Goal: Task Accomplishment & Management: Manage account settings

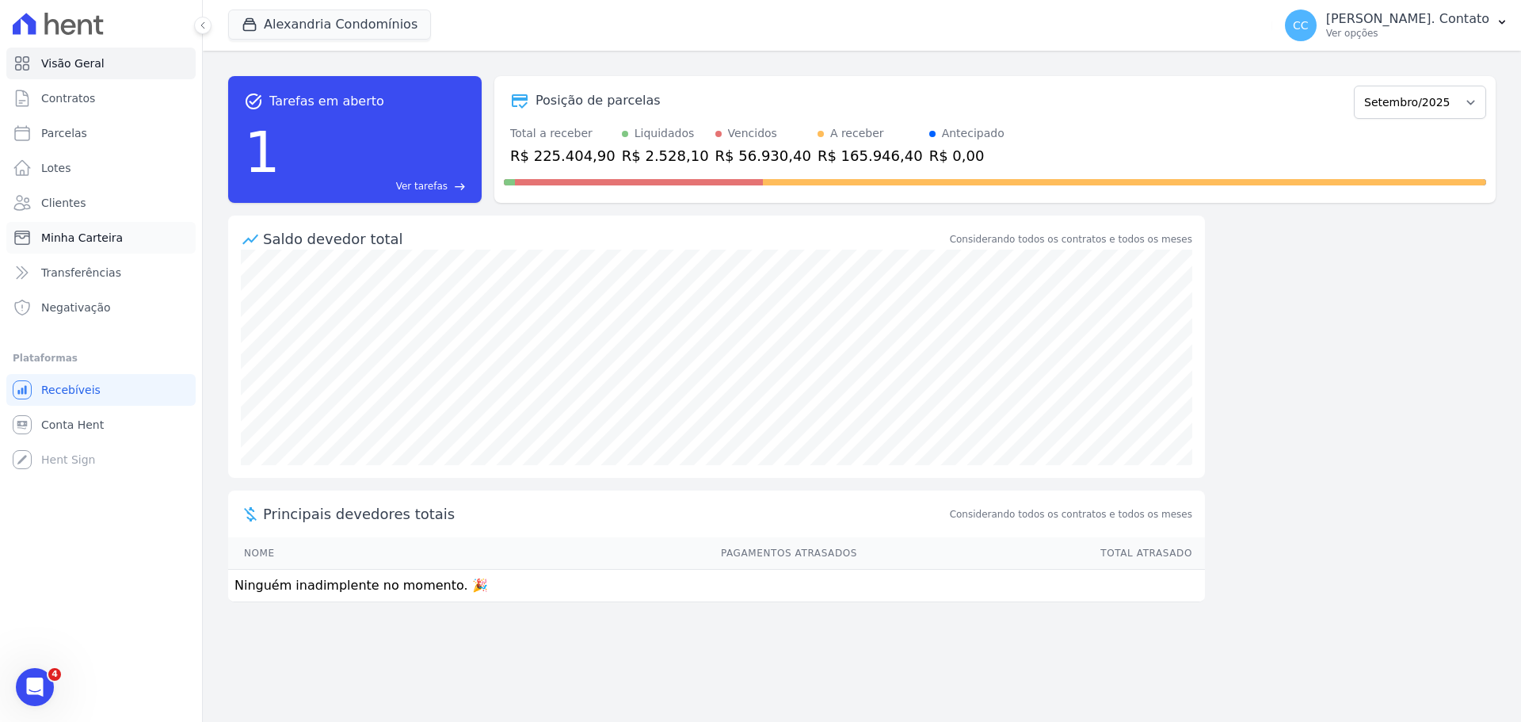
click at [86, 231] on span "Minha Carteira" at bounding box center [82, 238] width 82 height 16
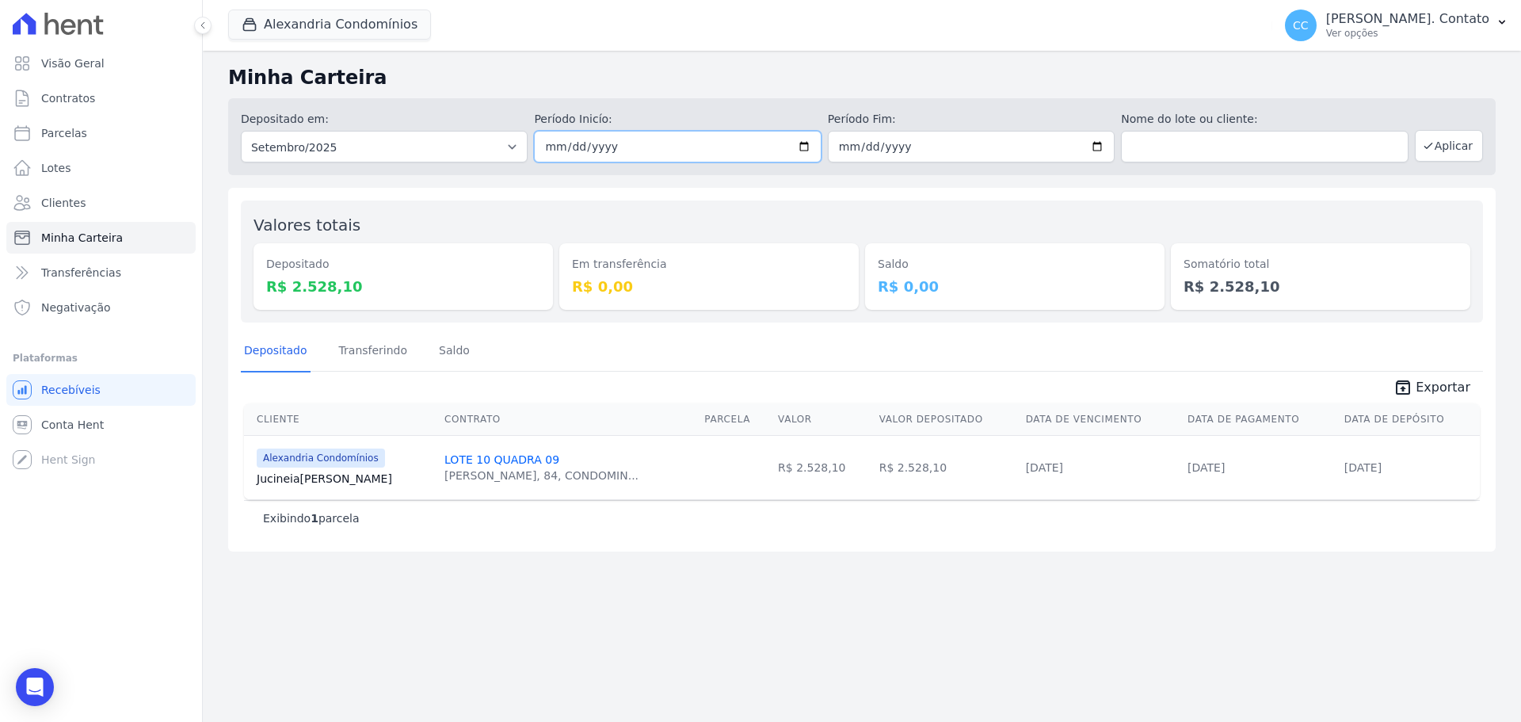
click at [640, 147] on input "2025-09-01" at bounding box center [677, 147] width 287 height 32
type input "2025-09-02"
type input "[DATE]"
click at [1422, 388] on link "unarchive Exportar" at bounding box center [1432, 389] width 102 height 22
click at [1448, 143] on button "Aplicar" at bounding box center [1449, 146] width 68 height 32
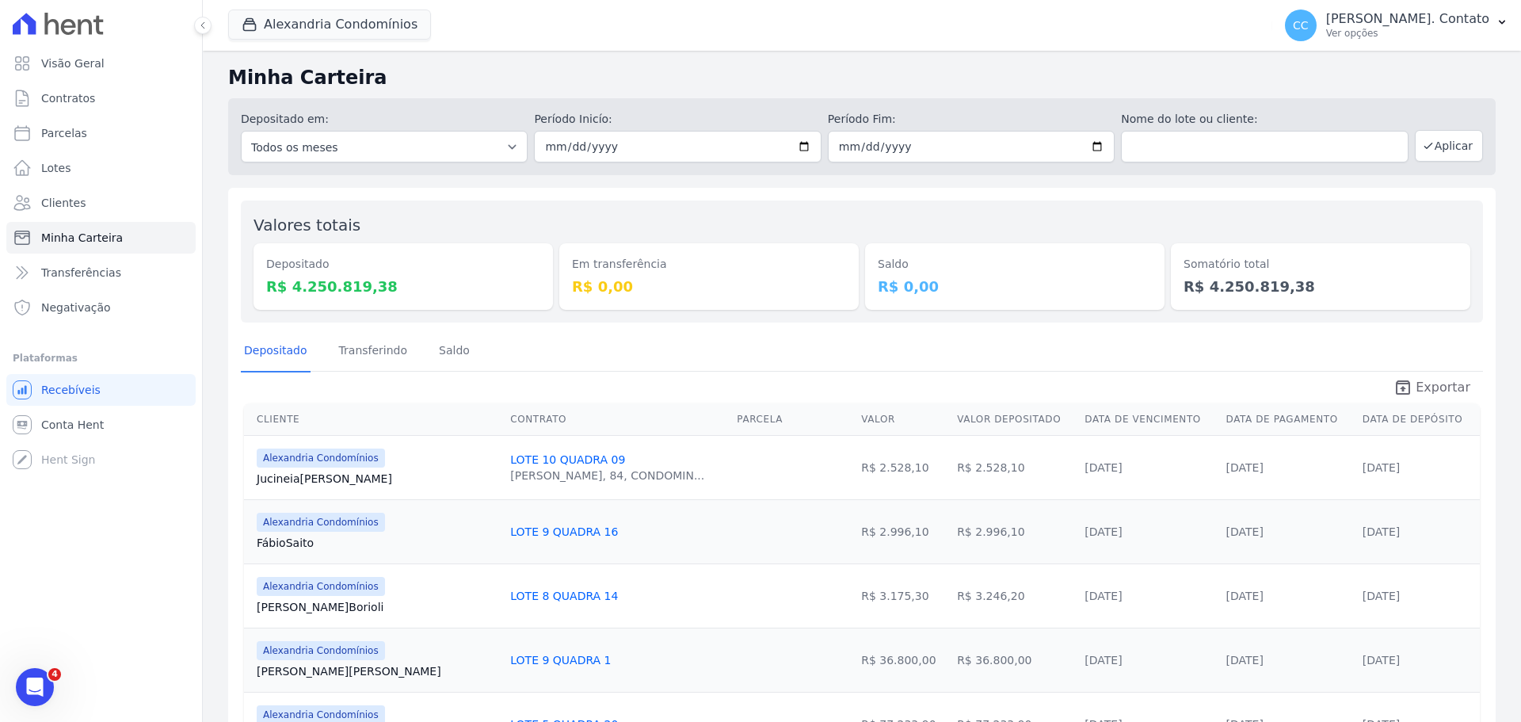
click at [1435, 391] on span "Exportar" at bounding box center [1443, 387] width 55 height 19
